Goal: Task Accomplishment & Management: Manage account settings

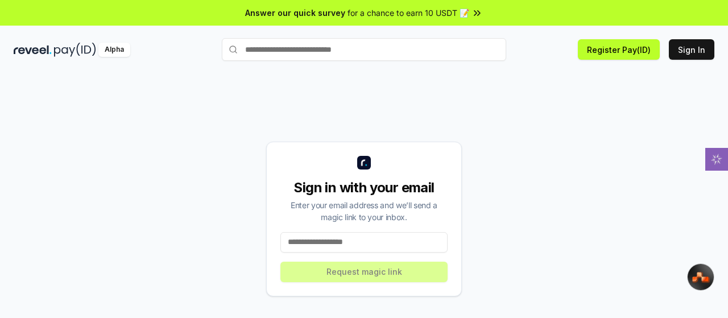
click at [337, 243] on input at bounding box center [363, 242] width 167 height 20
type input "**********"
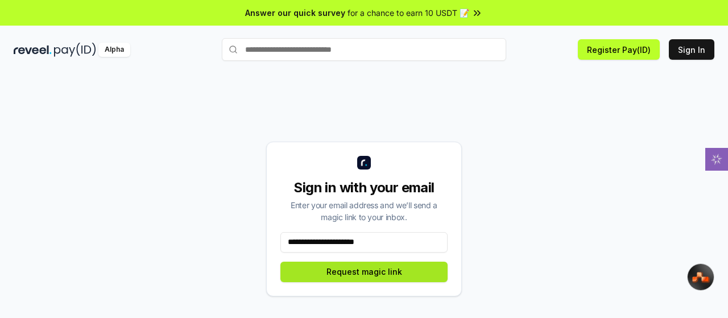
click at [355, 272] on button "Request magic link" at bounding box center [363, 272] width 167 height 20
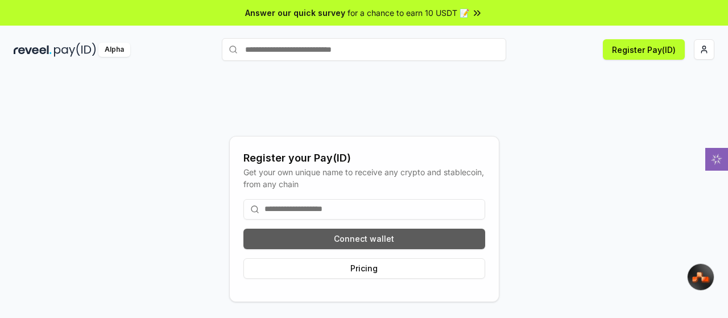
click at [339, 239] on button "Connect wallet" at bounding box center [364, 239] width 242 height 20
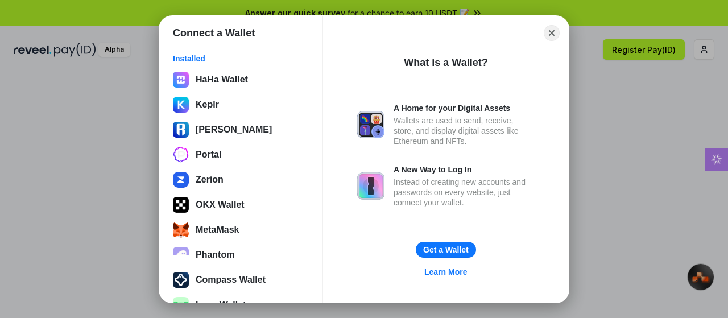
click at [239, 214] on div "HaHa Wallet Keplr Ronin Wallet Portal Zerion OKX Wallet MetaMask Phantom Compas…" at bounding box center [240, 204] width 143 height 273
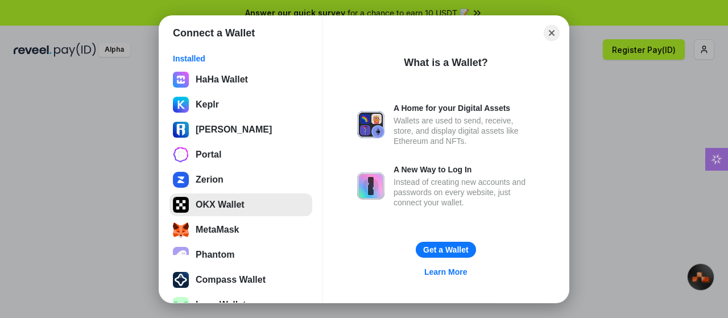
click at [219, 202] on button "OKX Wallet" at bounding box center [240, 204] width 143 height 23
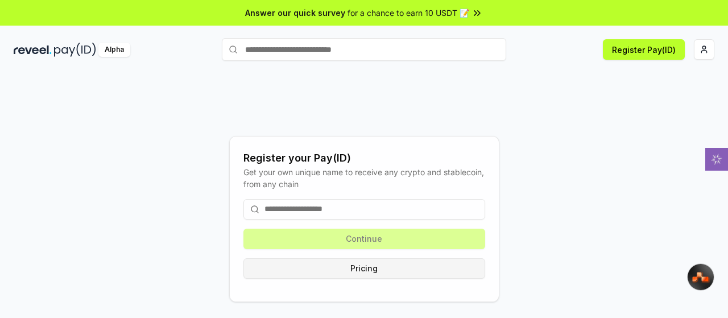
click at [351, 266] on button "Pricing" at bounding box center [364, 268] width 242 height 20
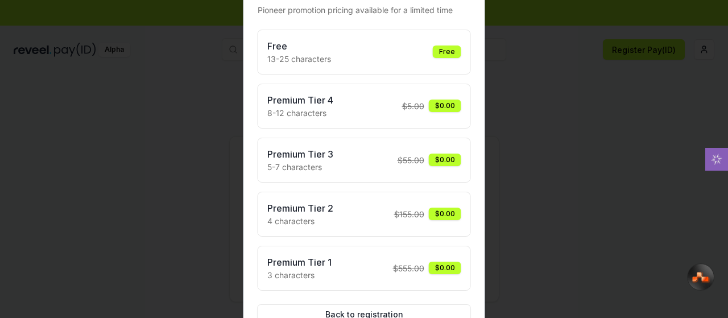
click at [346, 56] on div "Free 13-25 characters Free" at bounding box center [364, 52] width 194 height 26
click at [555, 108] on div at bounding box center [364, 159] width 728 height 318
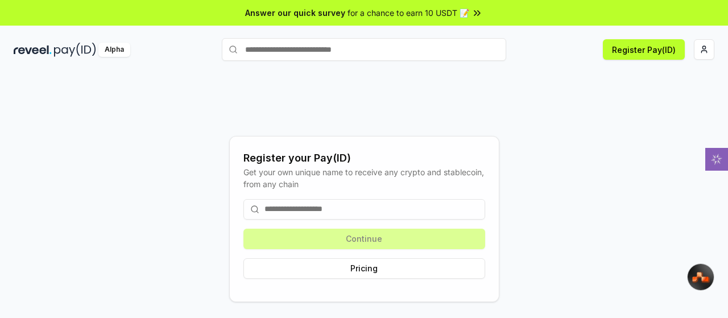
click at [291, 210] on input at bounding box center [364, 209] width 242 height 20
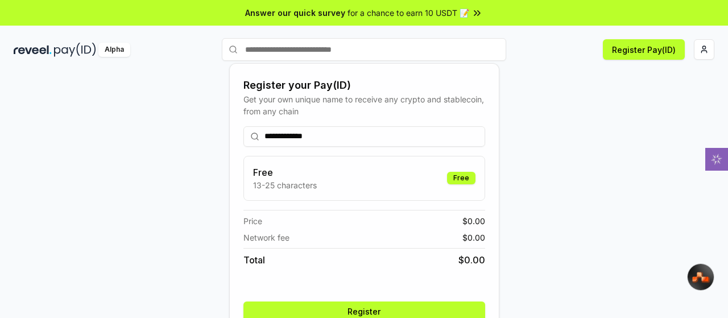
scroll to position [56, 0]
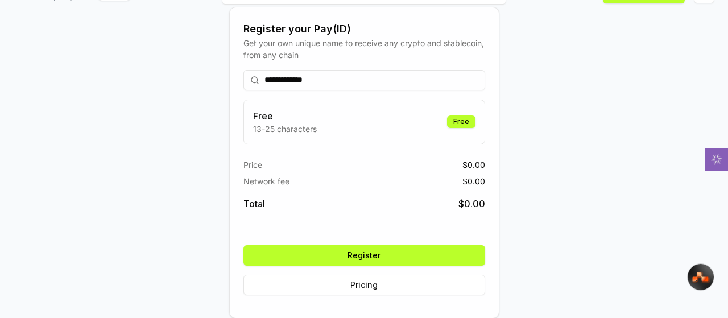
type input "**********"
click at [360, 254] on button "Register" at bounding box center [364, 255] width 242 height 20
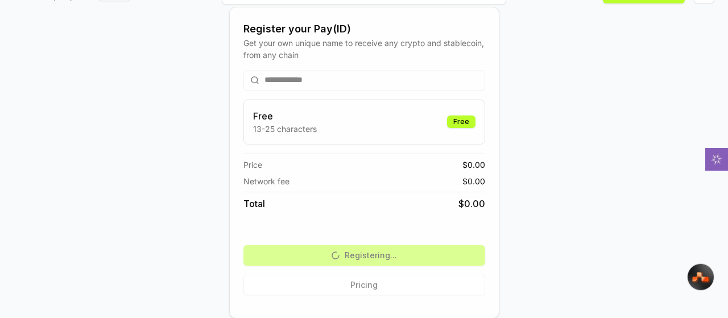
scroll to position [0, 0]
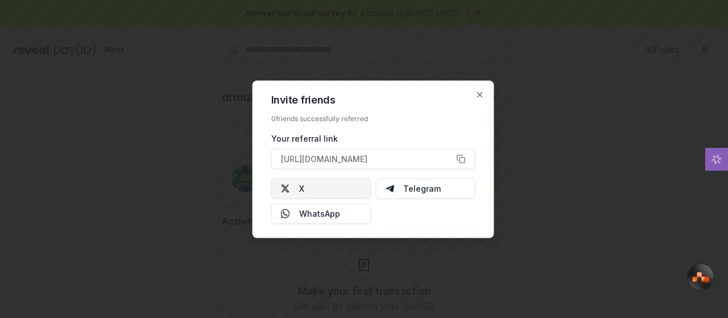
click at [318, 196] on button "X" at bounding box center [321, 188] width 100 height 20
click at [483, 97] on icon "button" at bounding box center [479, 94] width 9 height 9
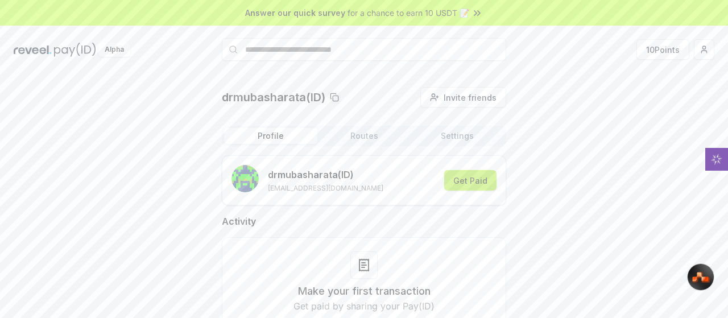
click at [470, 185] on button "Get Paid" at bounding box center [470, 180] width 52 height 20
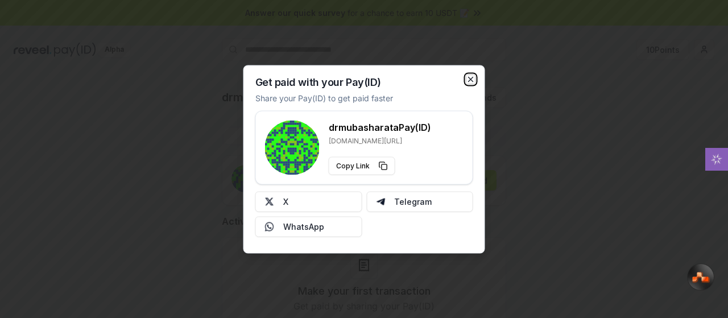
click at [470, 81] on icon "button" at bounding box center [470, 78] width 9 height 9
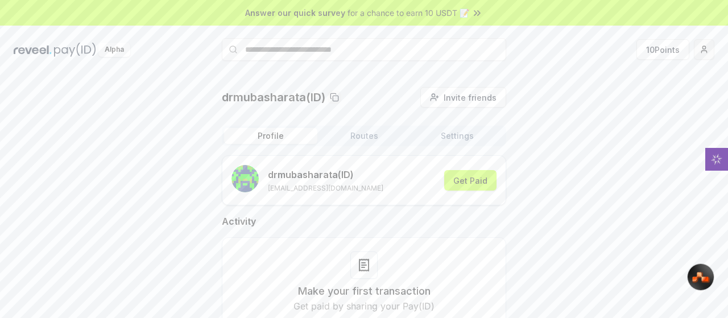
click at [710, 48] on html "Answer our quick survey for a chance to earn 10 USDT 📝 Alpha 10 Points drmubash…" at bounding box center [364, 159] width 728 height 318
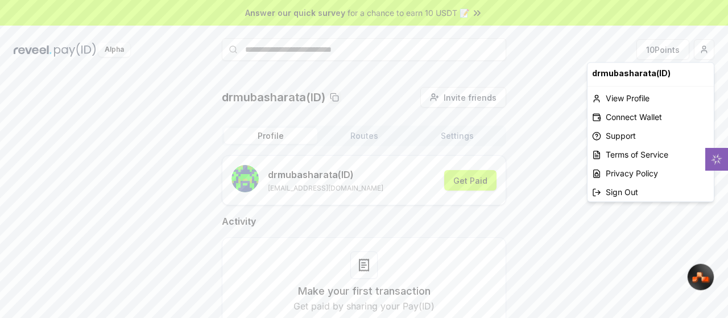
click at [551, 98] on html "Answer our quick survey for a chance to earn 10 USDT 📝 Alpha 10 Points drmubash…" at bounding box center [364, 159] width 728 height 318
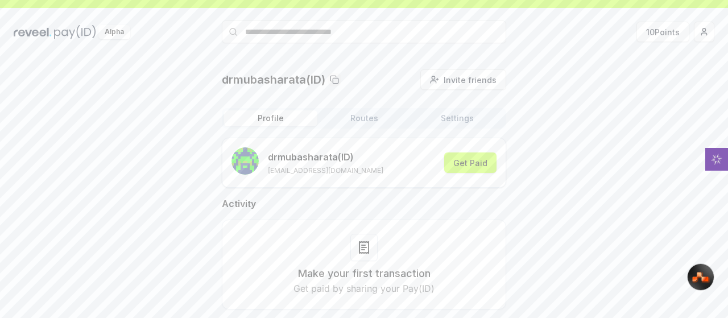
scroll to position [32, 0]
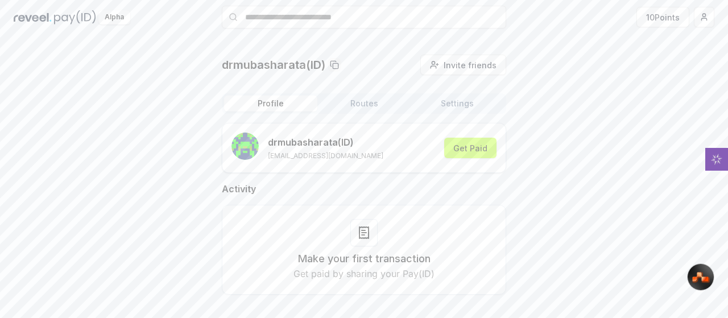
click at [359, 99] on button "Routes" at bounding box center [363, 104] width 93 height 16
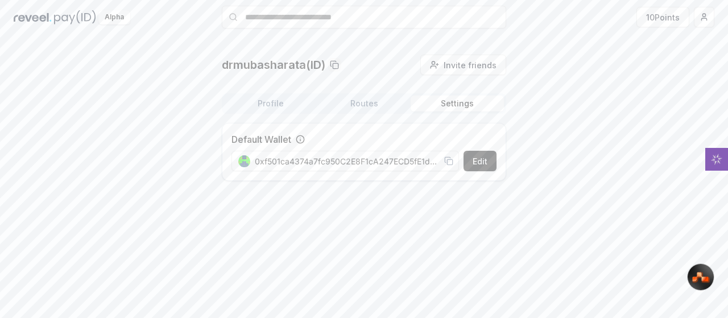
click at [450, 108] on button "Settings" at bounding box center [456, 104] width 93 height 16
click at [369, 105] on button "Routes" at bounding box center [363, 104] width 93 height 16
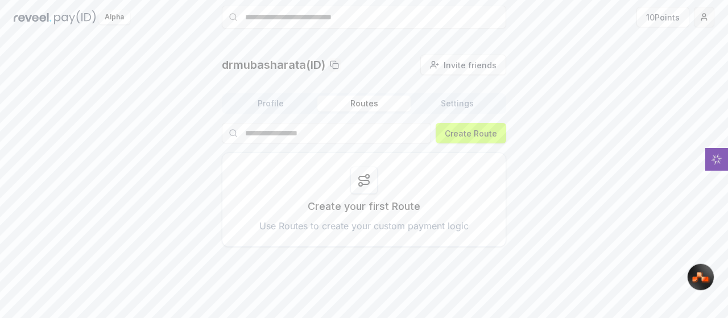
click at [699, 19] on html "Answer our quick survey for a chance to earn 10 USDT 📝 Alpha 10 Points drmubash…" at bounding box center [364, 159] width 728 height 318
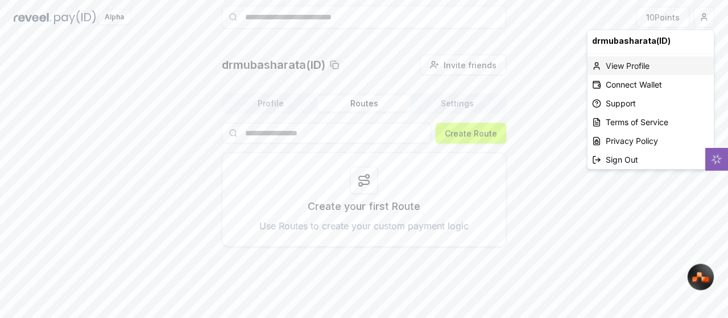
click at [647, 68] on div "View Profile" at bounding box center [650, 65] width 126 height 19
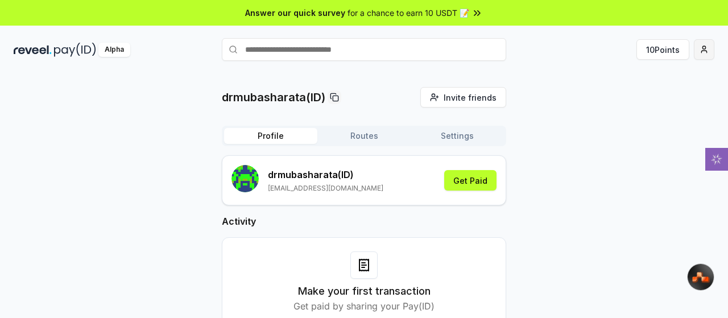
click at [695, 50] on html "Answer our quick survey for a chance to earn 10 USDT 📝 Alpha 10 Points drmubash…" at bounding box center [364, 159] width 728 height 318
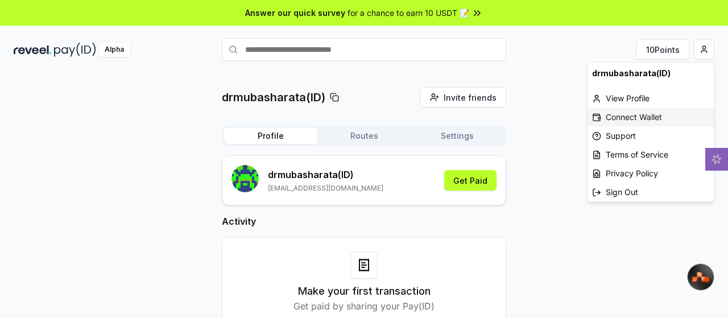
click at [629, 119] on div "Connect Wallet" at bounding box center [650, 116] width 126 height 19
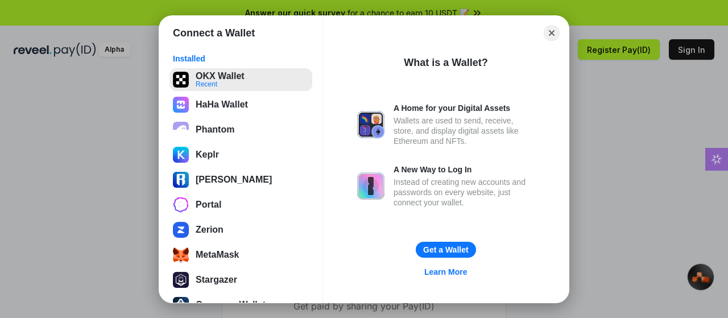
click at [215, 72] on button "OKX Wallet Recent" at bounding box center [240, 79] width 143 height 23
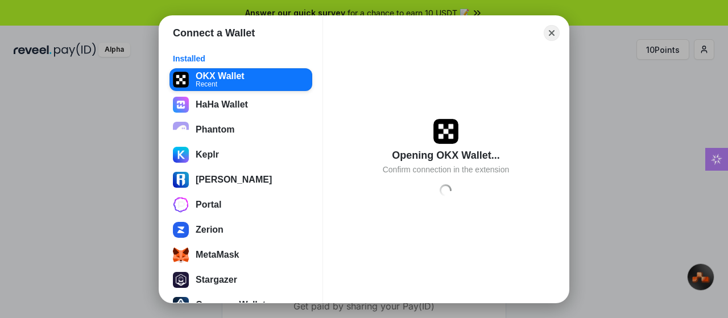
click at [396, 80] on div "Opening OKX Wallet... Confirm connection in the extension Loading" at bounding box center [446, 159] width 218 height 223
click at [548, 35] on button "Close" at bounding box center [552, 33] width 18 height 18
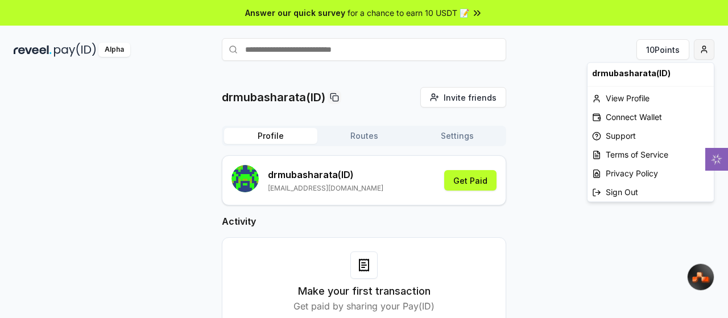
click at [696, 49] on html "Answer our quick survey for a chance to earn 10 USDT 📝 Alpha 10 Points drmubash…" at bounding box center [364, 159] width 728 height 318
click at [621, 110] on div "Connect Wallet" at bounding box center [650, 116] width 126 height 19
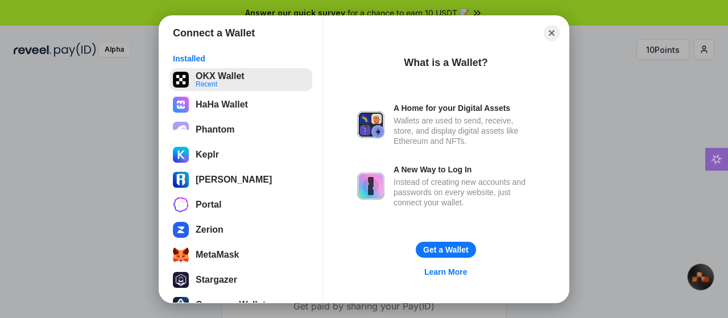
click at [194, 80] on button "OKX Wallet Recent" at bounding box center [240, 79] width 143 height 23
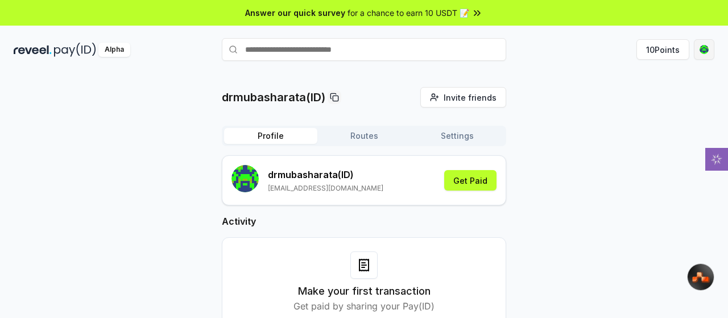
click at [707, 56] on html "Answer our quick survey for a chance to earn 10 USDT 📝 Alpha 10 Points drmubash…" at bounding box center [364, 159] width 728 height 318
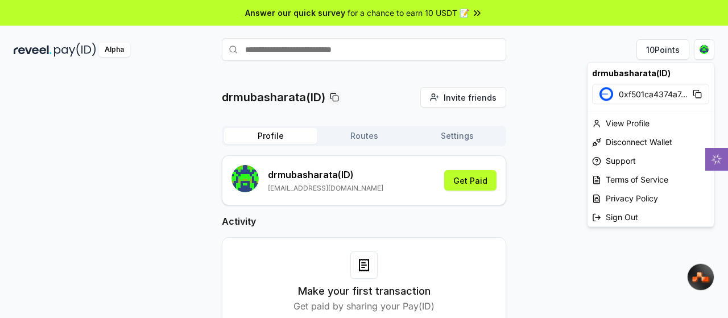
click at [544, 136] on html "Answer our quick survey for a chance to earn 10 USDT 📝 Alpha 10 Points drmubash…" at bounding box center [364, 159] width 728 height 318
